Goal: Task Accomplishment & Management: Complete application form

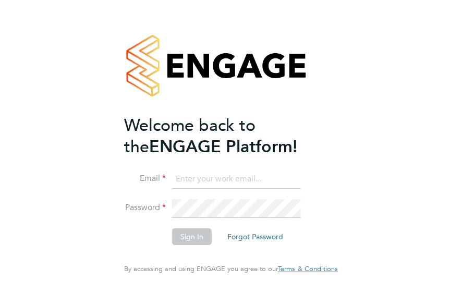
type input "[PERSON_NAME][EMAIL_ADDRESS][PERSON_NAME][DOMAIN_NAME]"
click at [202, 231] on button "Sign In" at bounding box center [192, 236] width 40 height 17
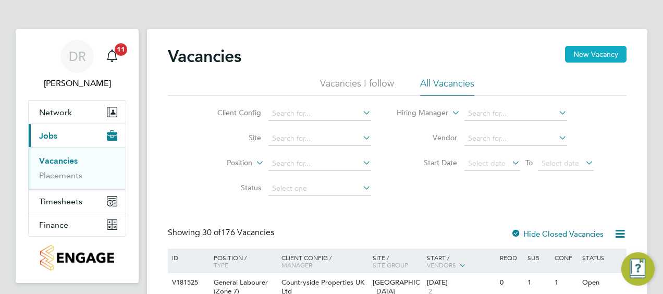
click at [584, 50] on button "New Vacancy" at bounding box center [596, 54] width 62 height 17
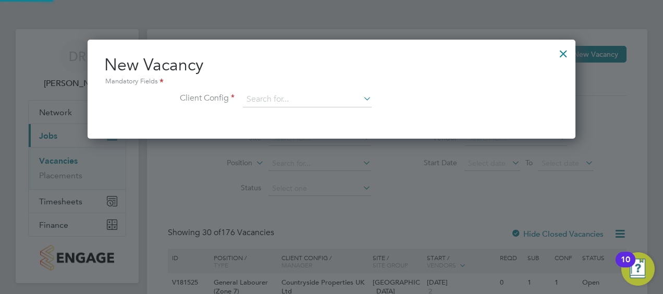
scroll to position [99, 488]
click at [314, 103] on input at bounding box center [307, 100] width 129 height 16
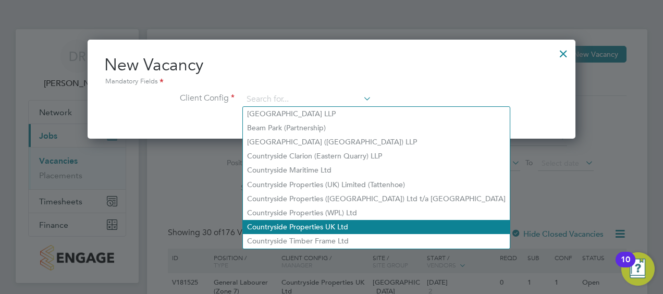
click at [299, 229] on li "Countryside Properties UK Ltd" at bounding box center [376, 227] width 267 height 14
type input "Countryside Properties UK Ltd"
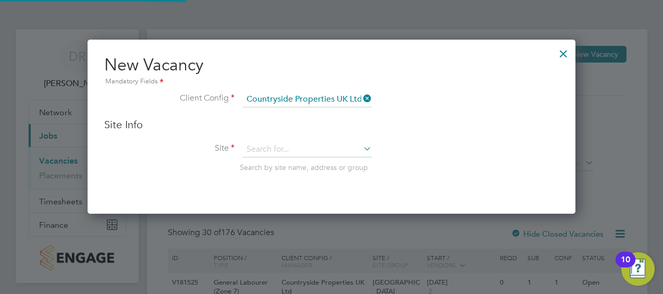
scroll to position [174, 488]
click at [290, 150] on input at bounding box center [307, 150] width 129 height 16
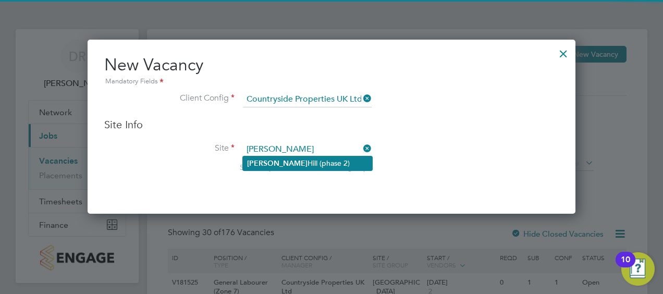
click at [289, 163] on li "[PERSON_NAME] [PERSON_NAME] (phase 2)" at bounding box center [307, 163] width 129 height 14
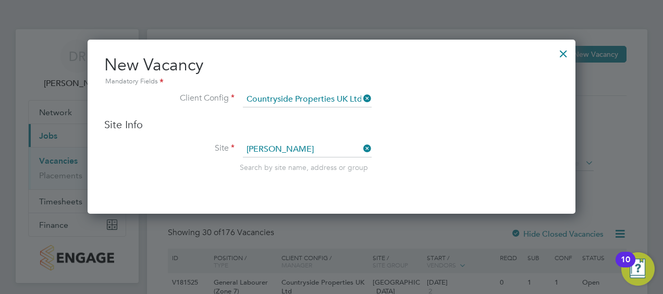
type input "[PERSON_NAME] [PERSON_NAME] (phase 2)"
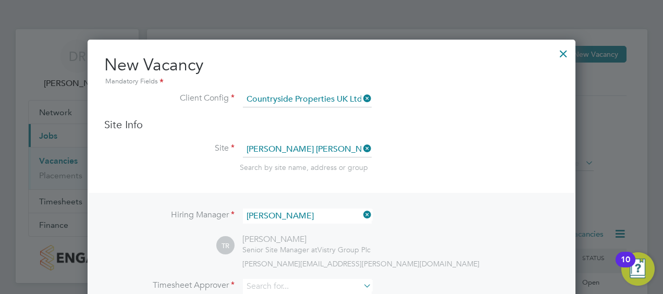
scroll to position [65, 0]
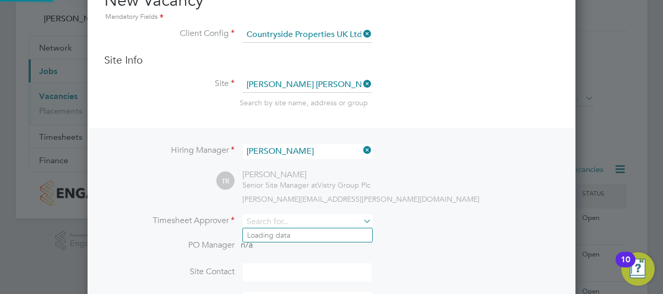
click at [311, 221] on input at bounding box center [307, 221] width 129 height 15
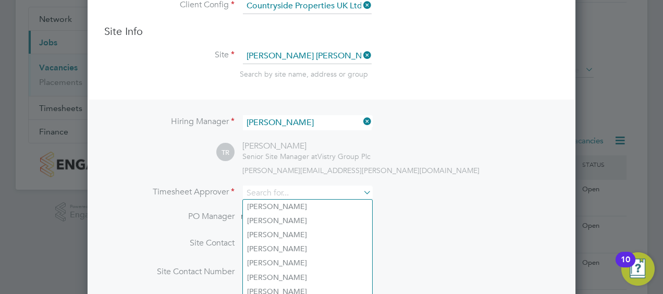
scroll to position [95, 0]
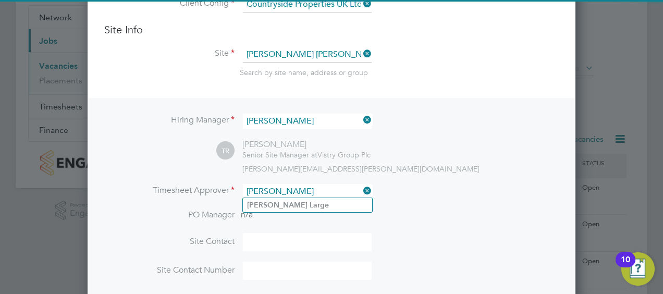
click at [311, 210] on li "[PERSON_NAME]" at bounding box center [307, 205] width 129 height 14
type input "[PERSON_NAME]"
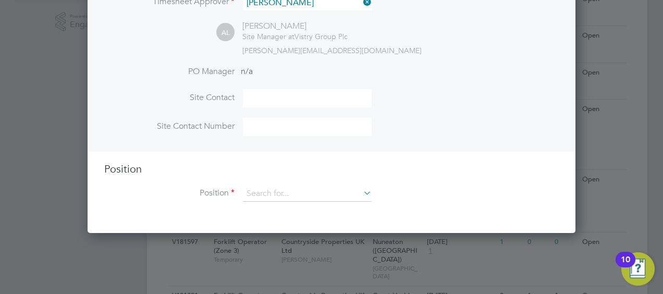
scroll to position [285, 0]
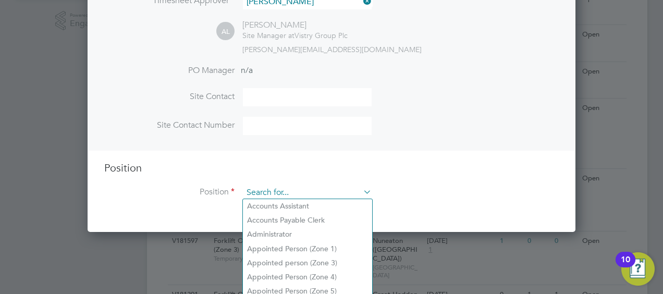
click at [296, 191] on input at bounding box center [307, 193] width 129 height 16
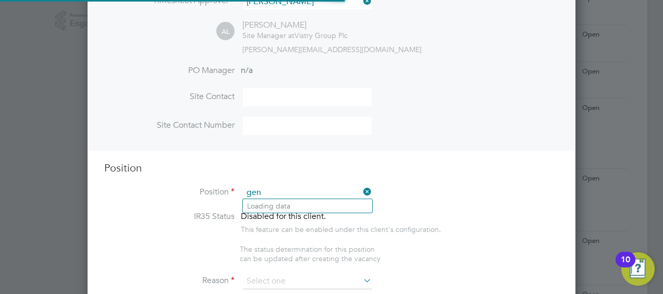
scroll to position [1492, 488]
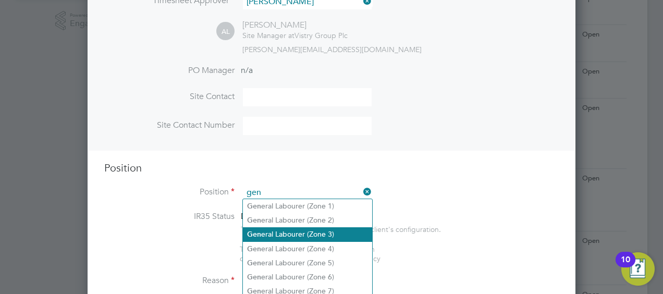
click at [323, 236] on li "Gen eral Labourer (Zone 3)" at bounding box center [307, 234] width 129 height 14
type input "General Labourer (Zone 3)"
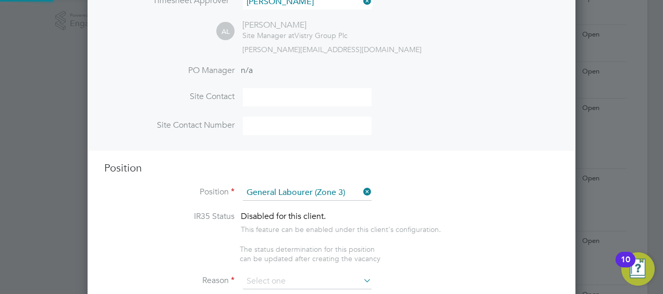
type textarea "- General labouring duties - Supporting the trades on site - Moving materials a…"
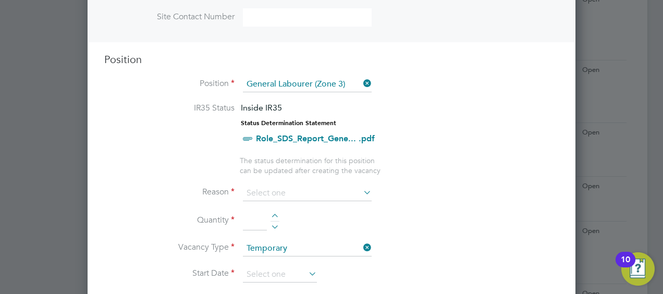
scroll to position [416, 0]
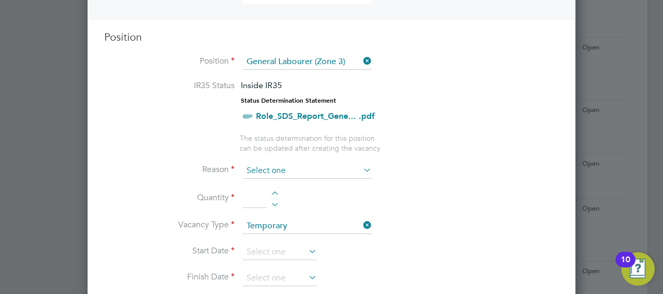
click at [283, 170] on input at bounding box center [307, 171] width 129 height 16
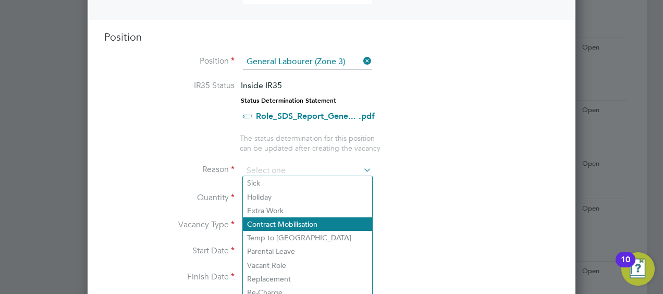
scroll to position [446, 0]
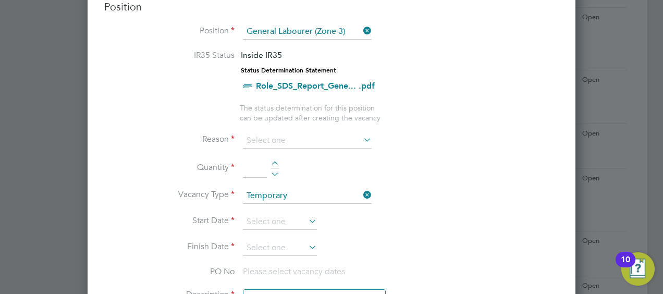
click at [278, 172] on li "Holiday" at bounding box center [307, 167] width 129 height 14
type input "Holiday"
click at [275, 159] on li "Quantity" at bounding box center [331, 173] width 455 height 29
click at [274, 161] on div at bounding box center [275, 164] width 9 height 7
type input "1"
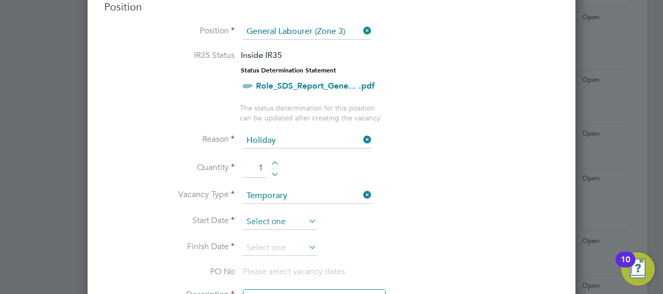
click at [296, 214] on input at bounding box center [280, 222] width 74 height 16
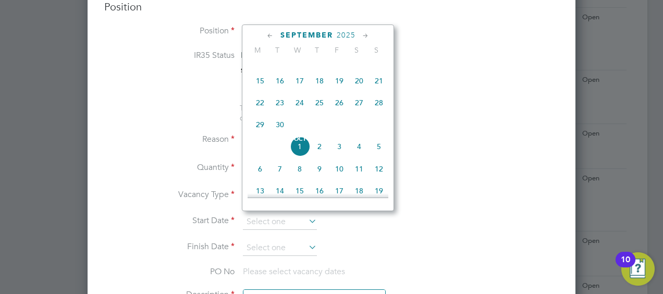
scroll to position [256, 0]
click at [278, 127] on span "30" at bounding box center [280, 126] width 20 height 20
type input "[DATE]"
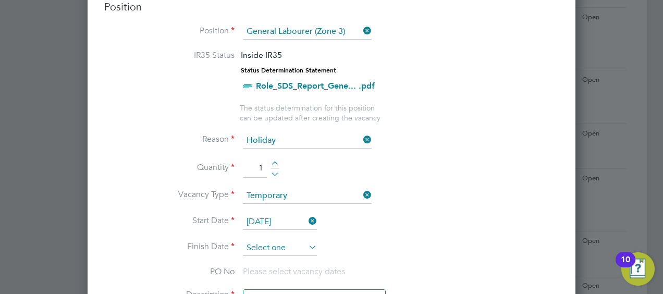
click at [273, 240] on input at bounding box center [280, 248] width 74 height 16
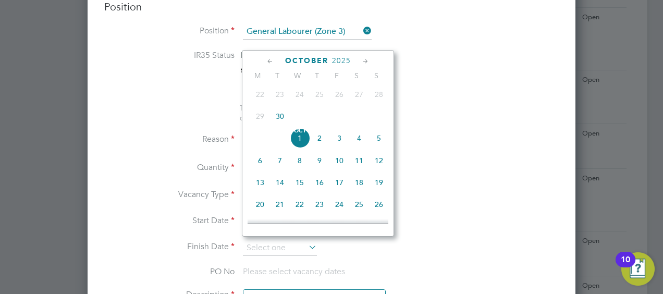
click at [263, 165] on span "6" at bounding box center [260, 161] width 20 height 20
type input "[DATE]"
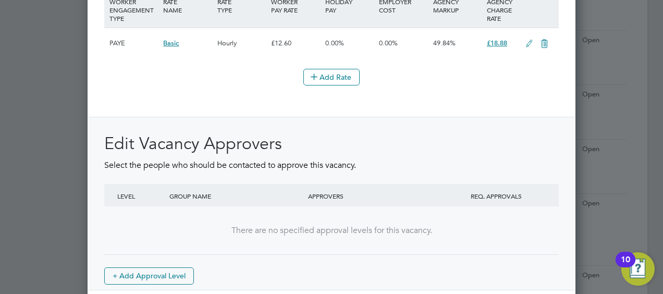
scroll to position [1312, 0]
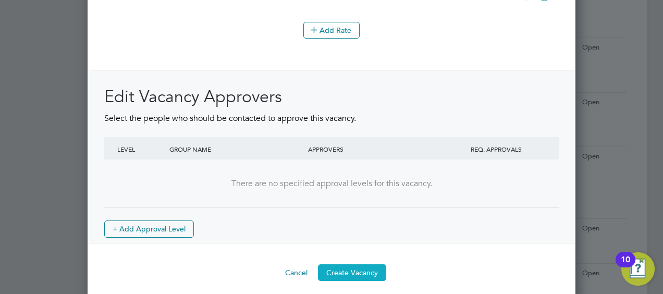
click at [344, 264] on button "Create Vacancy" at bounding box center [352, 272] width 68 height 17
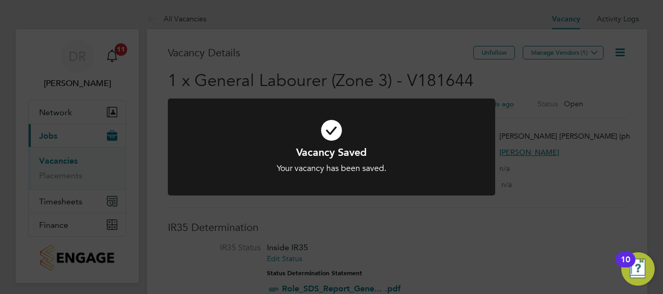
click at [568, 53] on div "Vacancy Saved Your vacancy has been saved. Cancel Okay" at bounding box center [331, 147] width 663 height 294
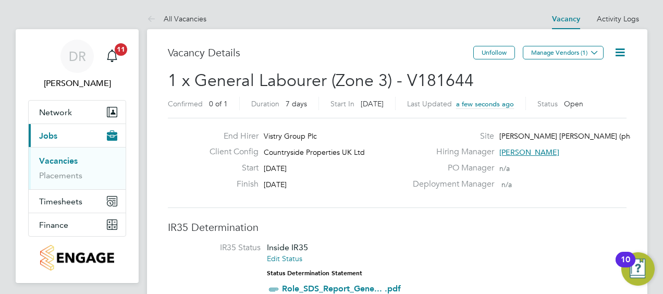
click at [568, 53] on button "Manage Vendors (1)" at bounding box center [563, 53] width 81 height 14
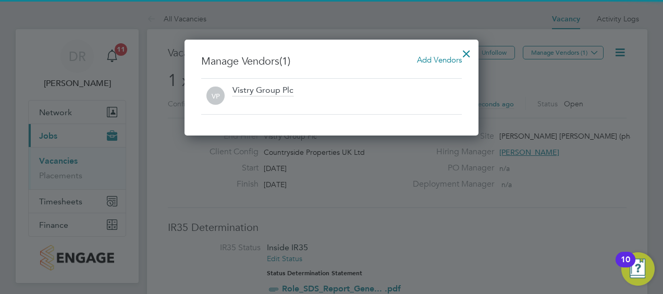
click at [432, 63] on span "Add Vendors" at bounding box center [439, 60] width 45 height 10
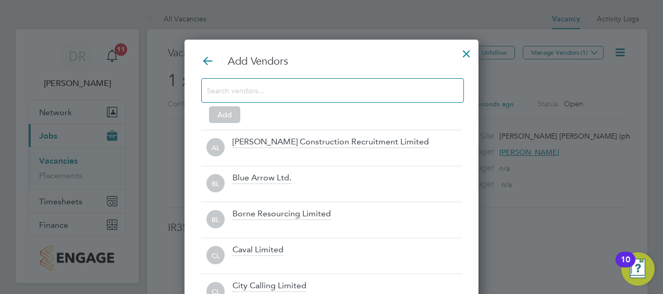
click at [427, 84] on input at bounding box center [324, 90] width 235 height 14
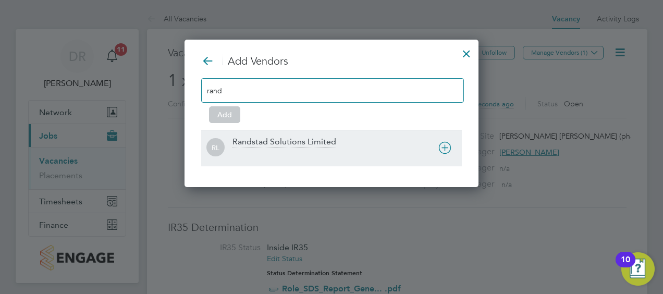
type input "rand"
click at [441, 151] on icon at bounding box center [445, 147] width 13 height 13
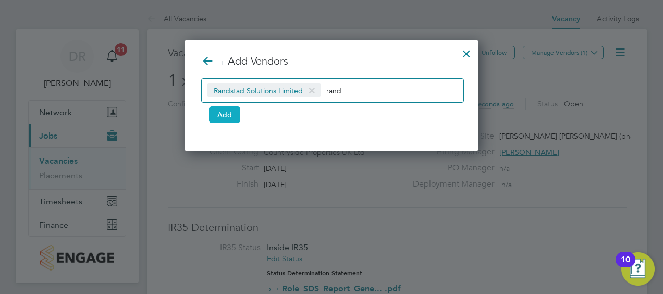
click at [219, 116] on button "Add" at bounding box center [224, 114] width 31 height 17
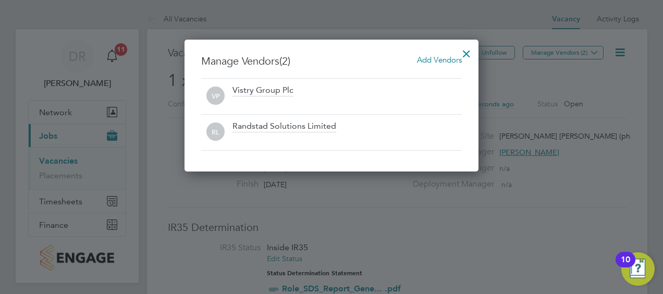
click at [465, 55] on div at bounding box center [466, 51] width 19 height 19
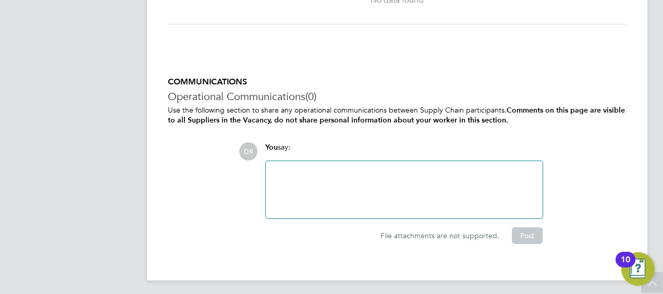
click at [306, 171] on div at bounding box center [404, 189] width 264 height 45
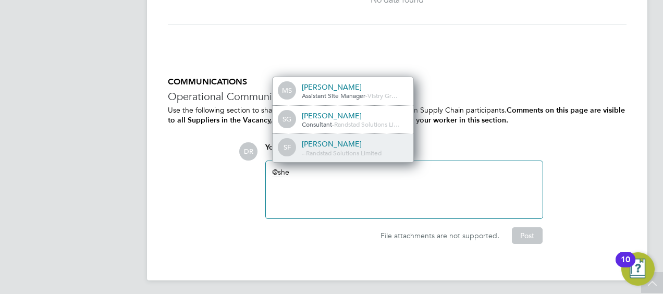
click at [332, 139] on div "[PERSON_NAME]" at bounding box center [354, 143] width 104 height 9
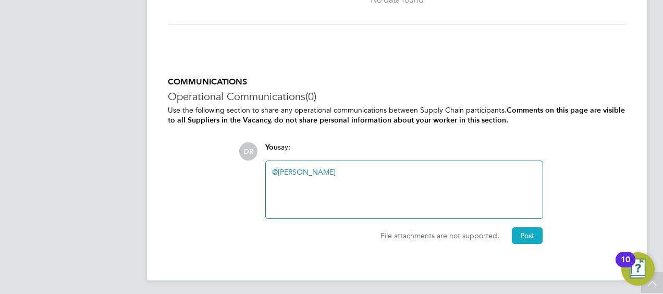
click at [513, 232] on button "Post" at bounding box center [527, 235] width 31 height 17
